Goal: Task Accomplishment & Management: Use online tool/utility

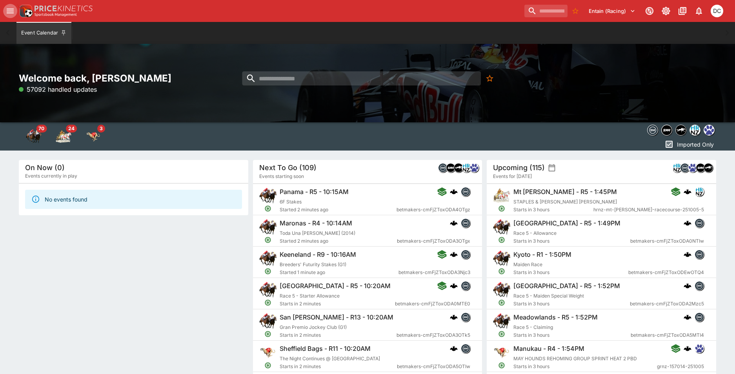
click at [12, 11] on icon "open drawer" at bounding box center [10, 11] width 7 height 5
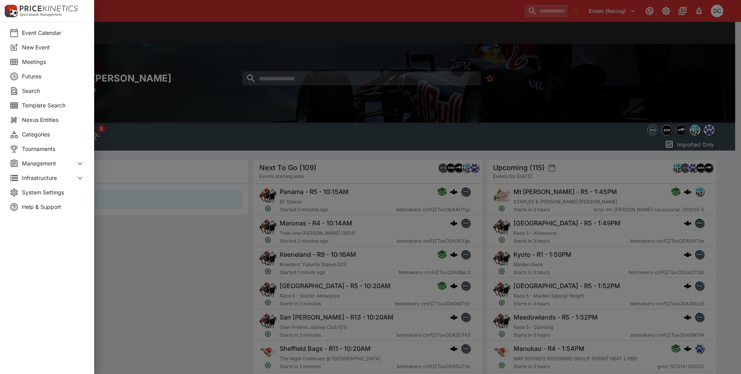
click at [40, 65] on span "Meetings" at bounding box center [53, 62] width 63 height 8
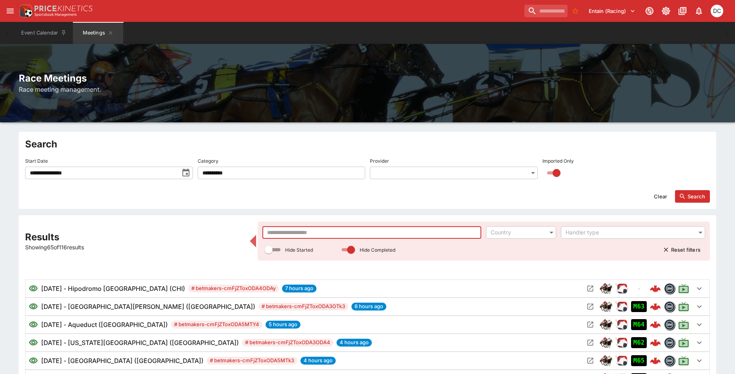
click at [293, 235] on input "text" at bounding box center [371, 232] width 219 height 13
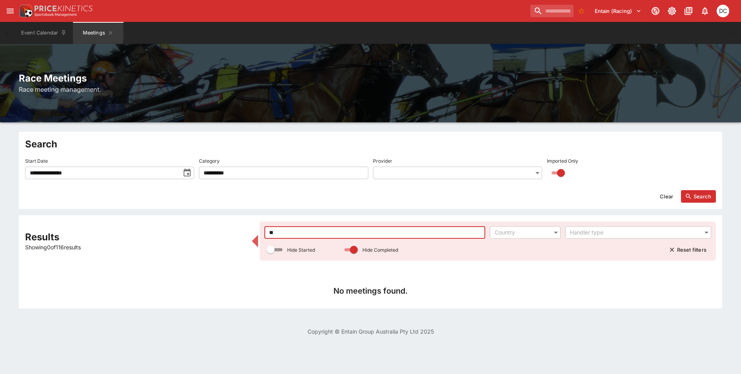
type input "*"
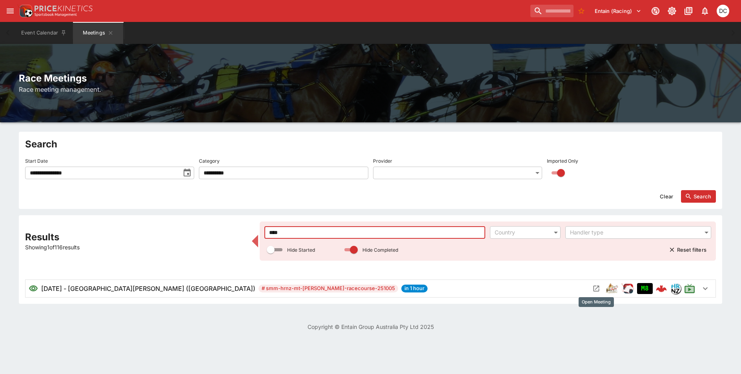
type input "****"
click at [597, 290] on icon "Open Meeting" at bounding box center [596, 289] width 8 height 8
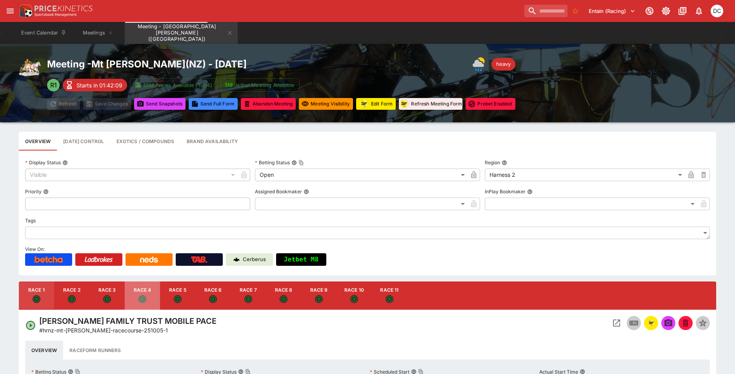
click at [140, 293] on button "Race 4" at bounding box center [142, 295] width 35 height 28
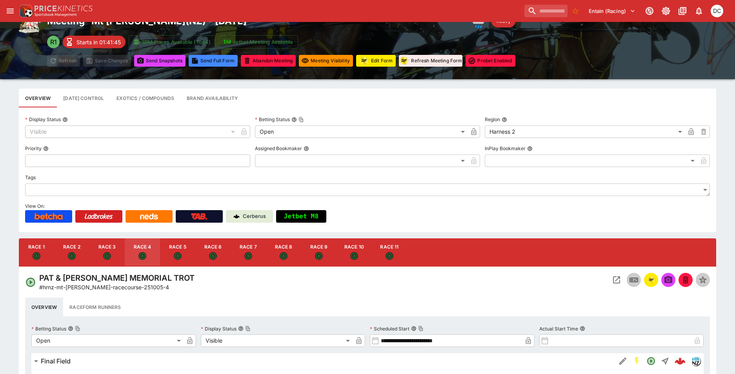
scroll to position [118, 0]
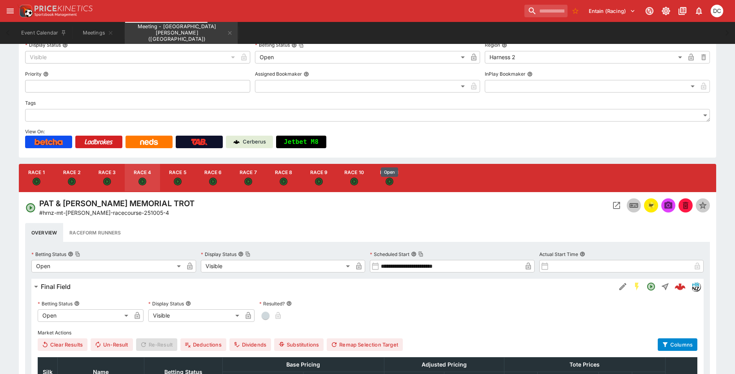
click at [389, 171] on div "Open" at bounding box center [389, 172] width 17 height 10
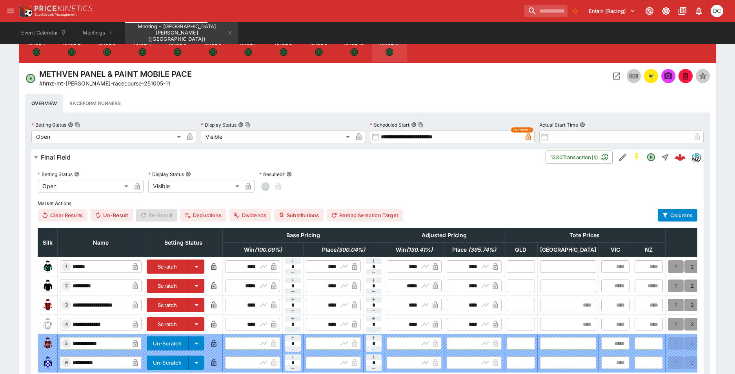
scroll to position [12, 0]
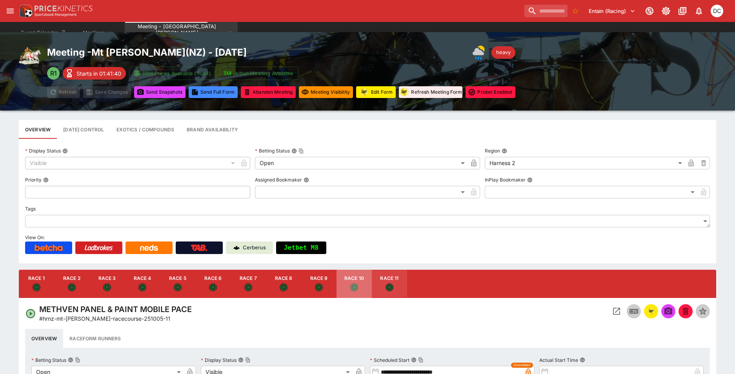
click at [362, 280] on button "Race 10" at bounding box center [353, 284] width 35 height 28
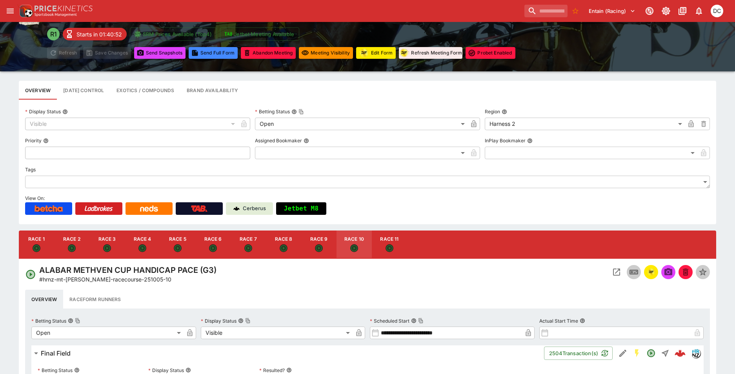
scroll to position [0, 0]
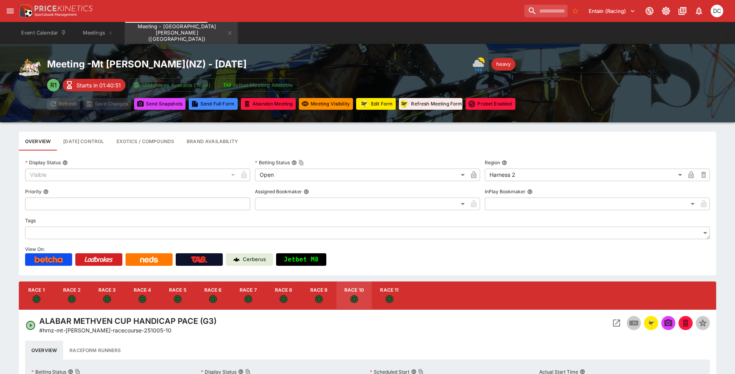
drag, startPoint x: 147, startPoint y: 288, endPoint x: 262, endPoint y: 226, distance: 130.3
click at [147, 288] on button "Race 4" at bounding box center [142, 295] width 35 height 28
drag, startPoint x: 359, startPoint y: 293, endPoint x: 401, endPoint y: 226, distance: 79.5
click at [359, 293] on button "Race 10" at bounding box center [353, 295] width 35 height 28
type input "**********"
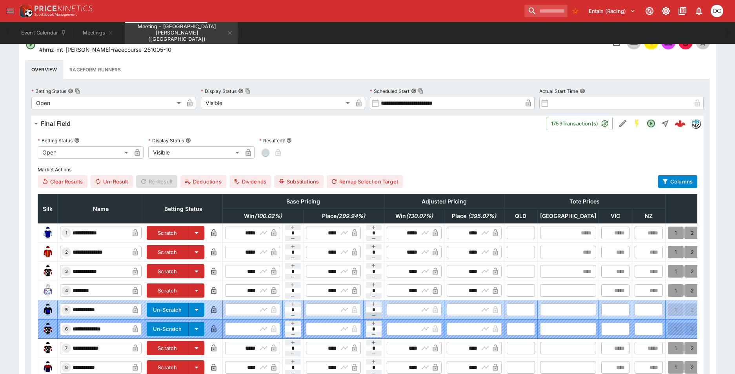
scroll to position [392, 0]
